Goal: Transaction & Acquisition: Purchase product/service

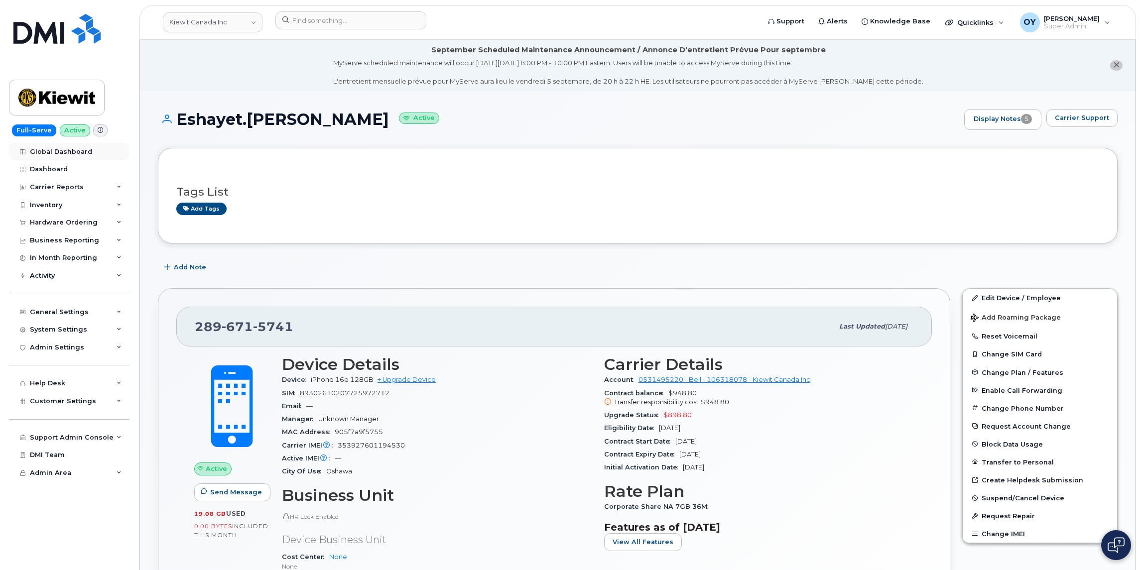
scroll to position [749, 0]
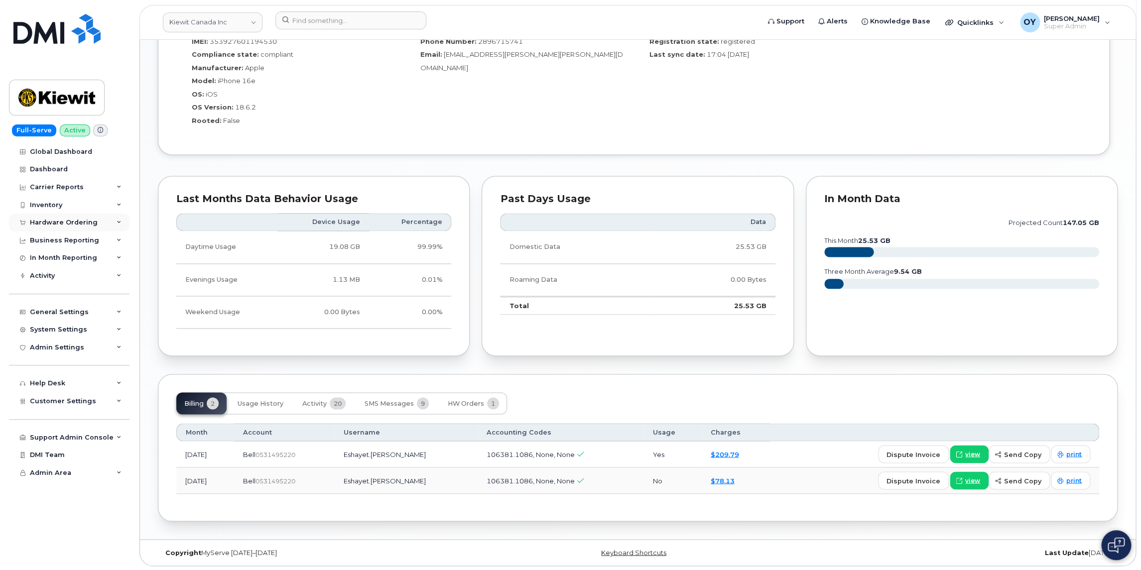
click at [58, 223] on div "Hardware Ordering" at bounding box center [64, 223] width 68 height 8
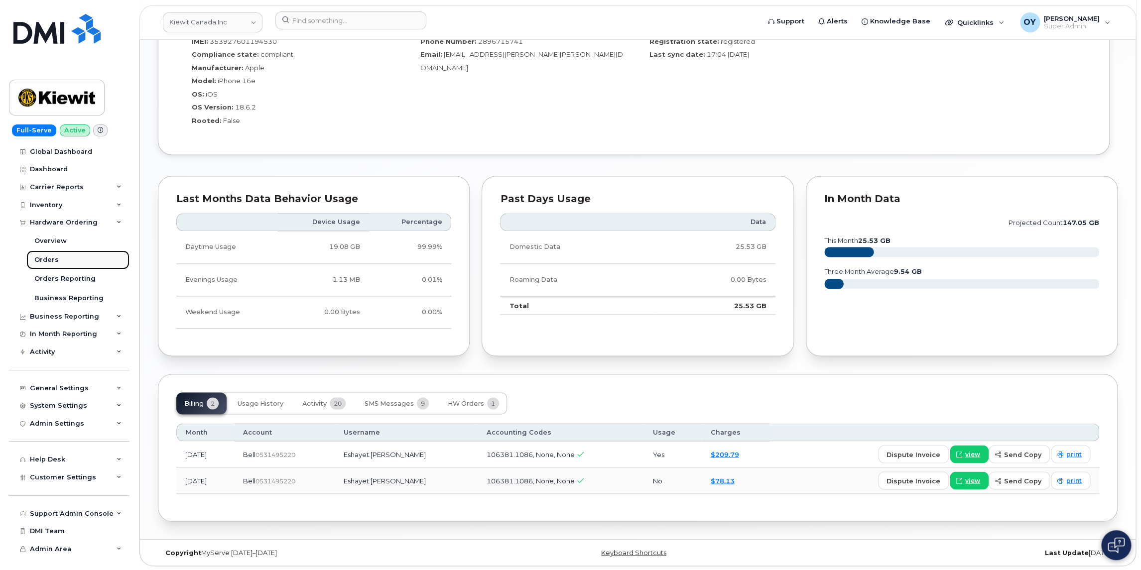
click at [47, 261] on div "Orders" at bounding box center [46, 259] width 24 height 9
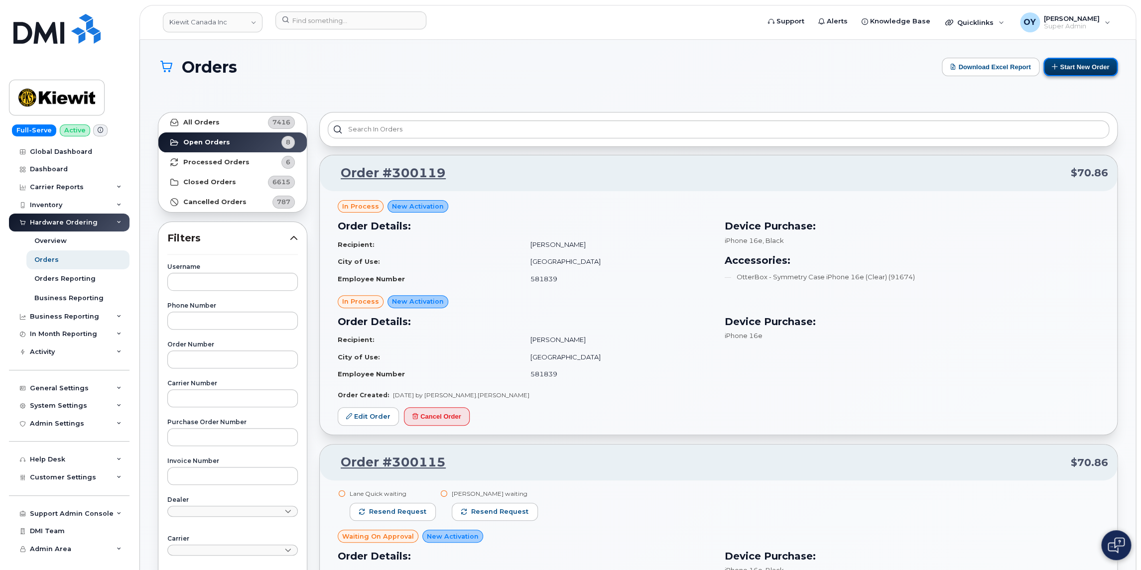
click at [1060, 67] on button "Start New Order" at bounding box center [1080, 67] width 74 height 18
